Goal: Understand process/instructions: Learn how to perform a task or action

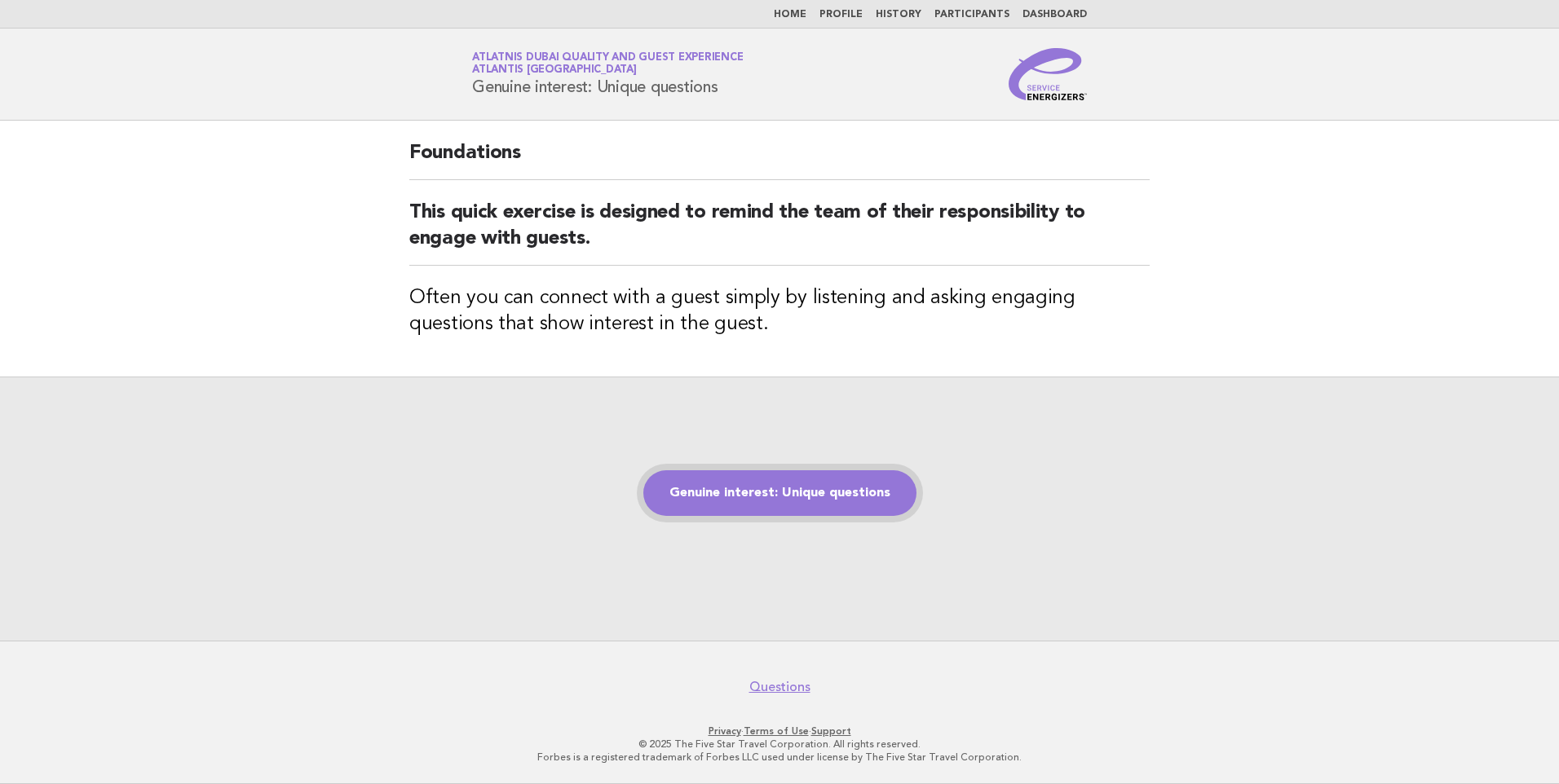
click at [787, 484] on link "Genuine interest: Unique questions" at bounding box center [780, 493] width 273 height 45
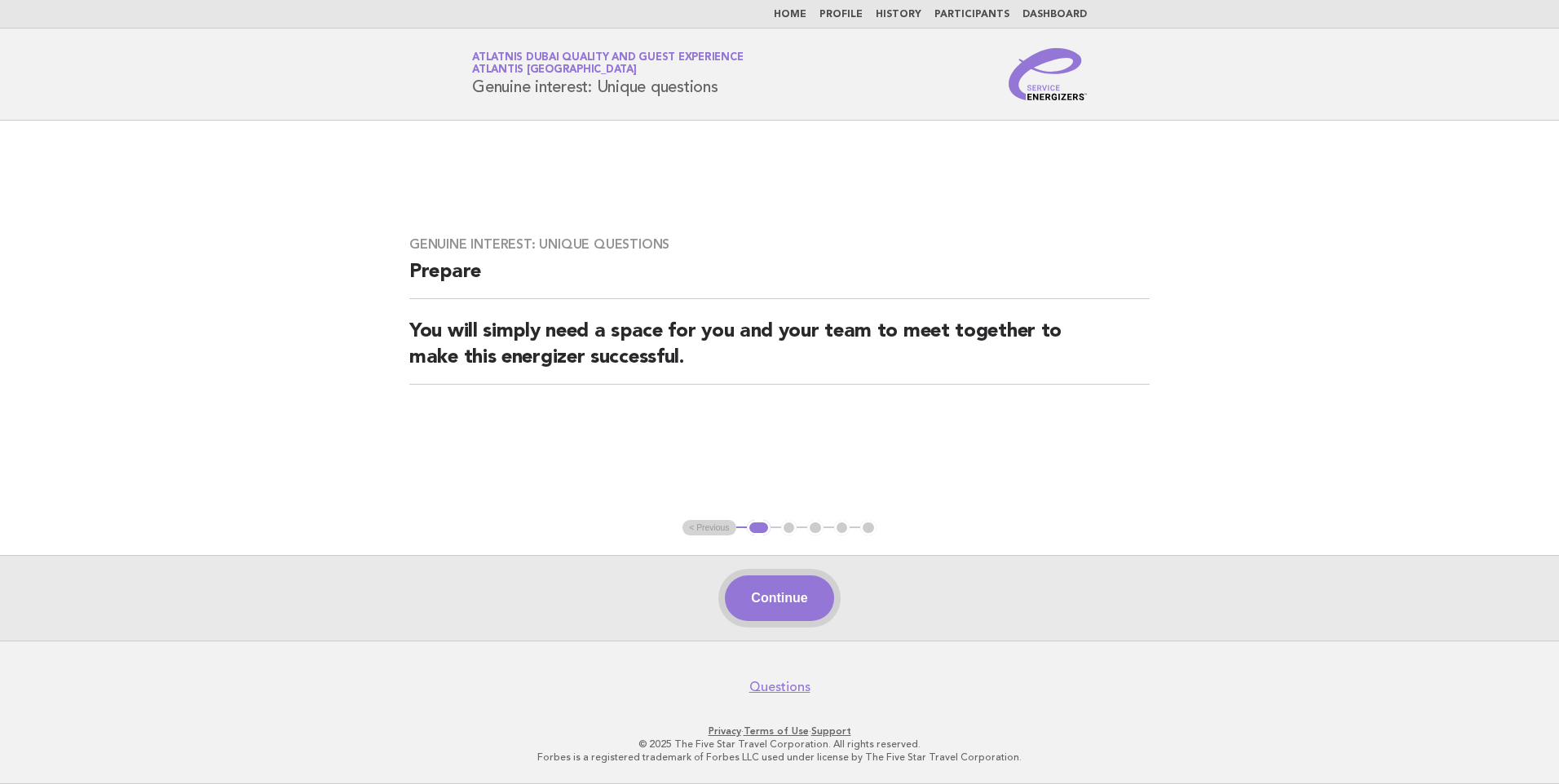
click at [758, 599] on button "Continue" at bounding box center [780, 598] width 108 height 45
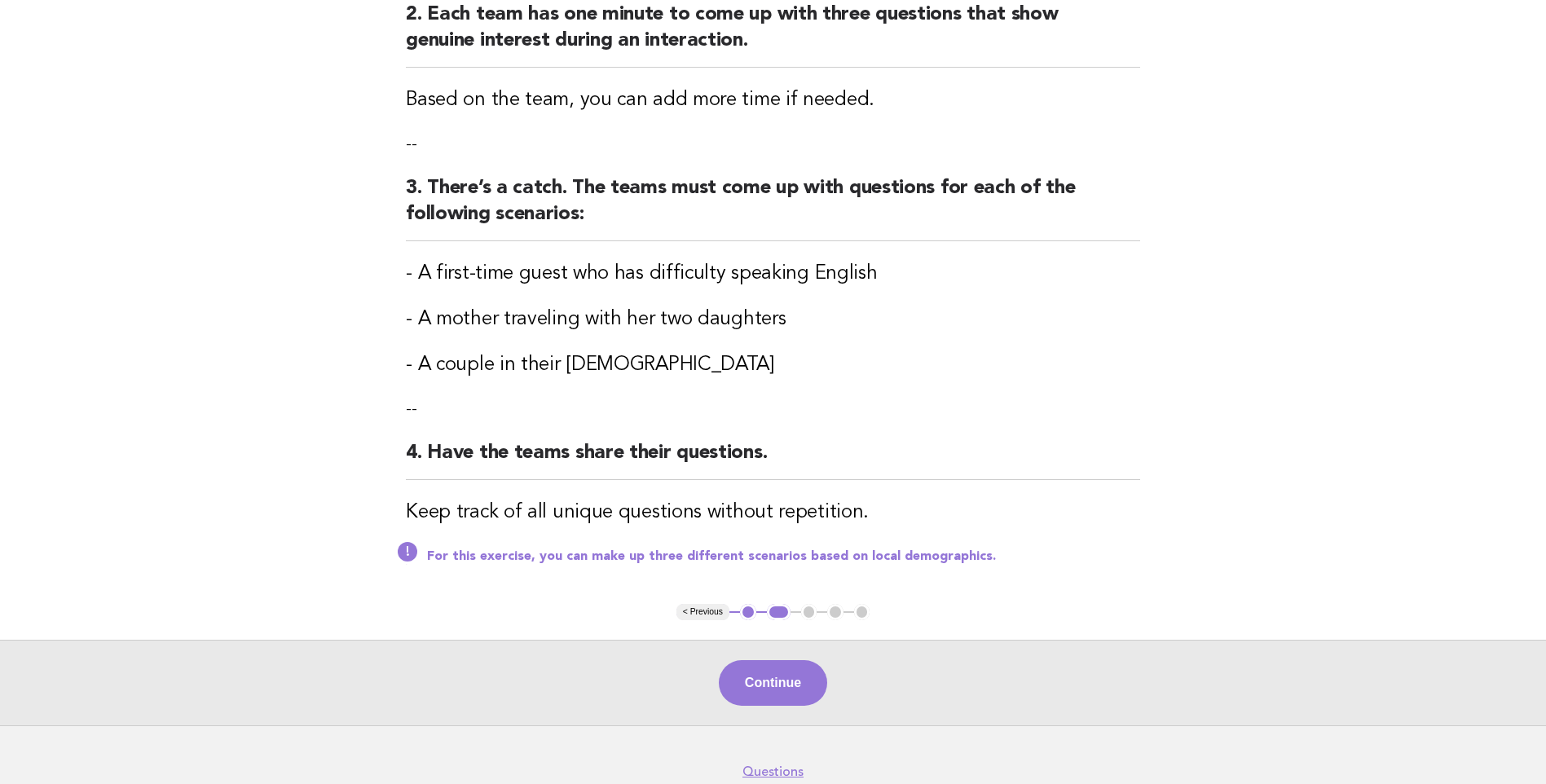
scroll to position [407, 0]
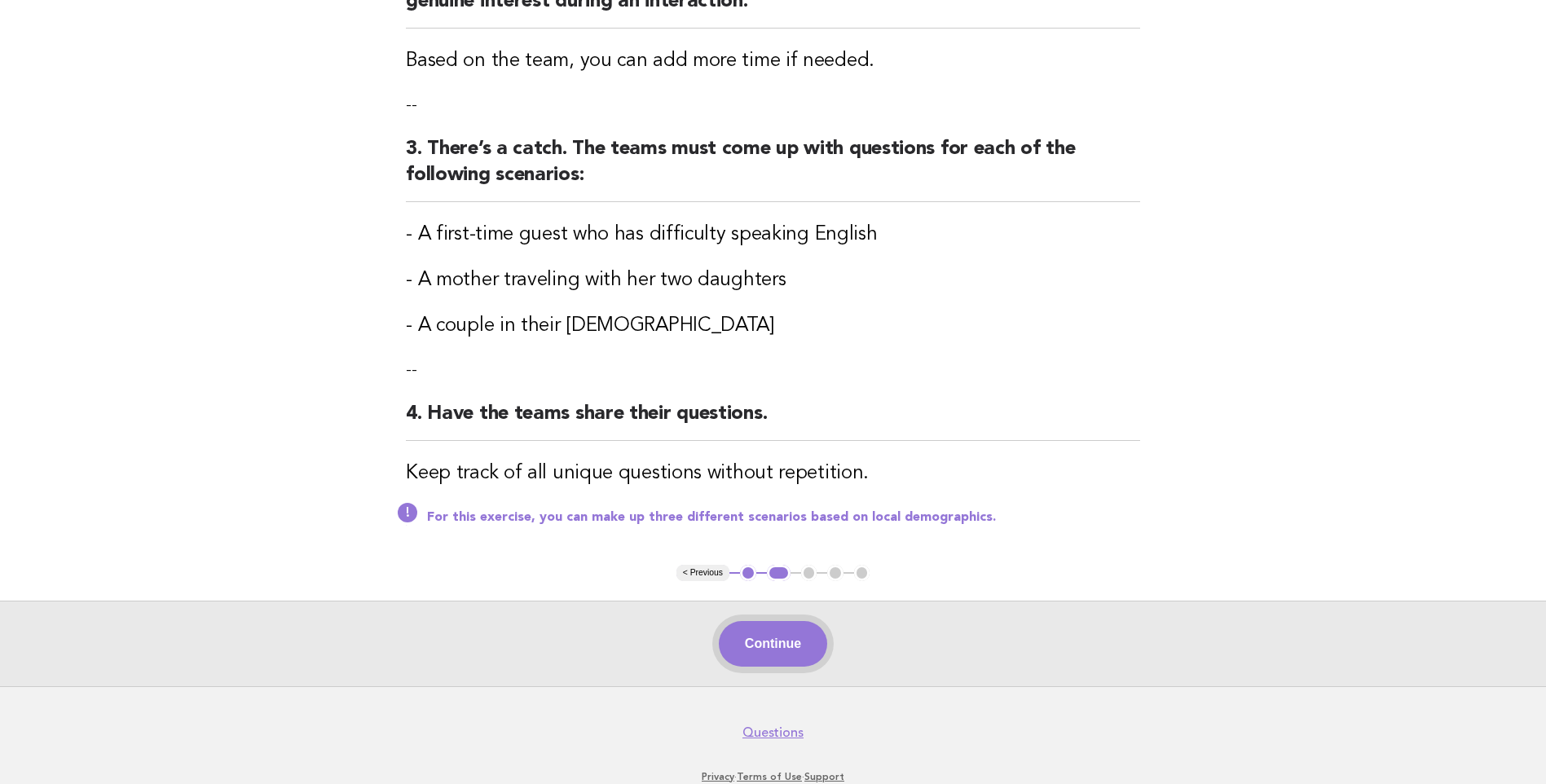
click at [789, 653] on button "Continue" at bounding box center [773, 644] width 108 height 45
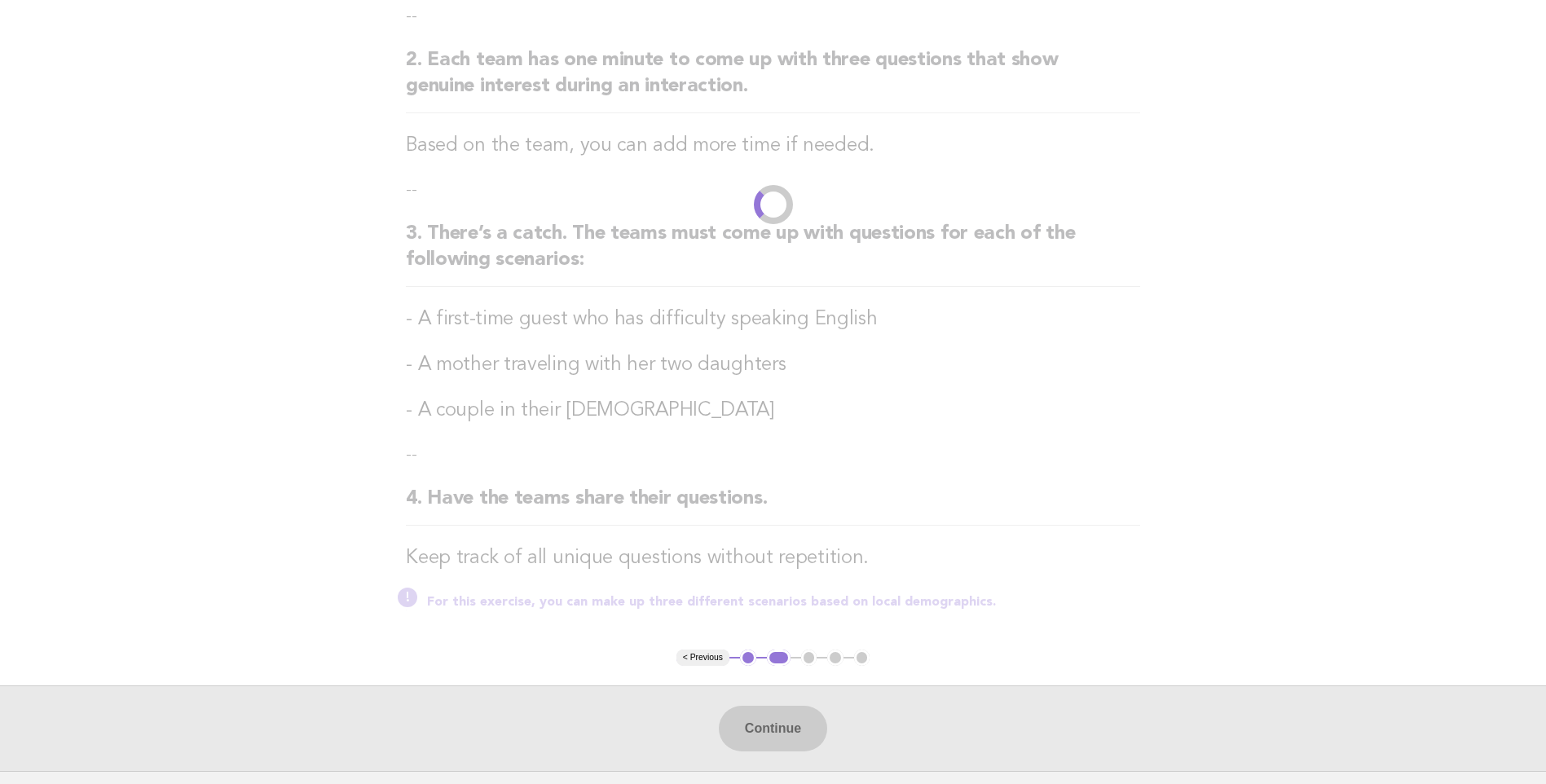
scroll to position [326, 0]
click at [803, 726] on div "Continue" at bounding box center [773, 725] width 1546 height 85
